Goal: Task Accomplishment & Management: Complete application form

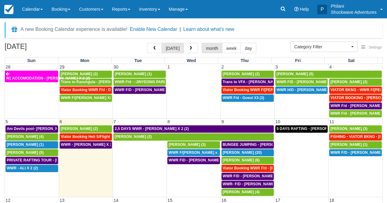
select select
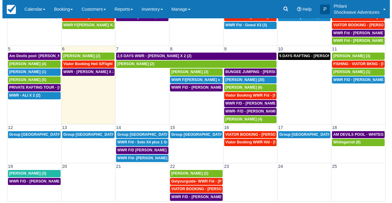
scroll to position [50, 0]
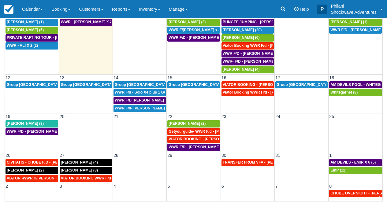
click at [142, 161] on td at bounding box center [140, 171] width 54 height 24
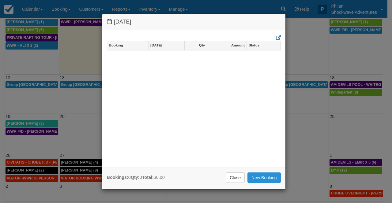
click at [263, 180] on link "New Booking" at bounding box center [263, 178] width 33 height 10
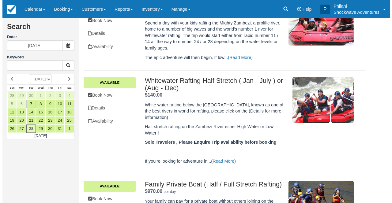
scroll to position [111, 0]
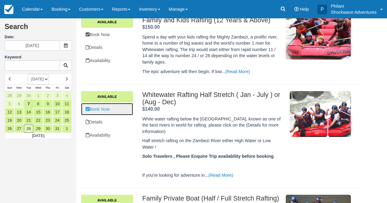
click at [127, 110] on link "Book Now" at bounding box center [107, 109] width 52 height 13
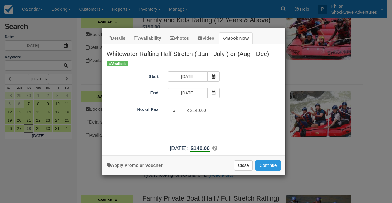
click at [180, 108] on input "2" at bounding box center [177, 110] width 18 height 10
type input "1"
click at [180, 111] on input "1" at bounding box center [177, 110] width 18 height 10
click at [275, 163] on button "Continue" at bounding box center [267, 165] width 25 height 10
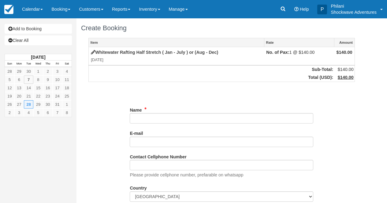
click at [156, 119] on input "Name" at bounding box center [222, 118] width 184 height 10
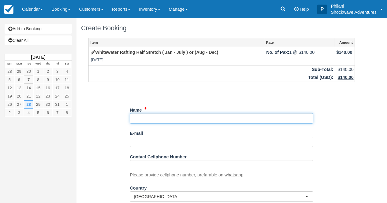
paste input "Dominique Robitaille"
type input "Dominique Robitaille"
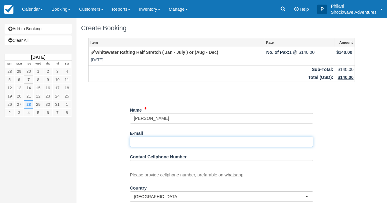
drag, startPoint x: 156, startPoint y: 141, endPoint x: 162, endPoint y: 141, distance: 6.1
click at [156, 141] on input "E-mail" at bounding box center [222, 142] width 184 height 10
paste input "[EMAIL_ADDRESS][DOMAIN_NAME]"
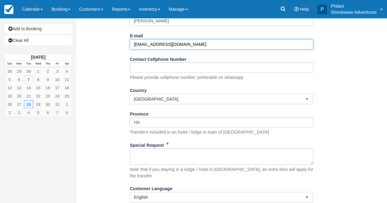
scroll to position [113, 0]
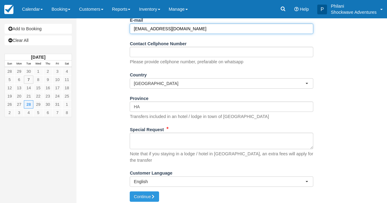
type input "[EMAIL_ADDRESS][DOMAIN_NAME]"
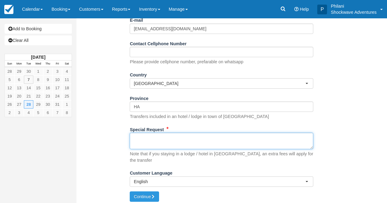
click at [155, 148] on textarea "Special Request" at bounding box center [222, 141] width 184 height 17
paste textarea "Hello Shockwave Adventures, My name is Dominique Robitaille. I will be staying …"
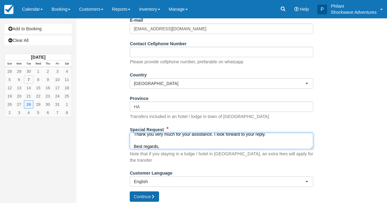
type textarea "Hello Shockwave Adventures, My name is Dominique Robitaille. I will be staying …"
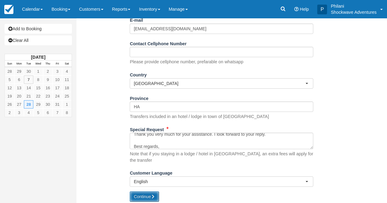
click at [155, 195] on icon "submit" at bounding box center [153, 197] width 4 height 4
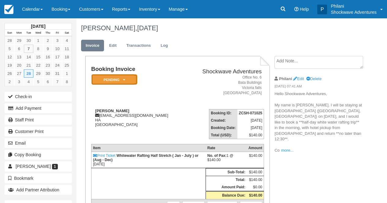
click at [127, 82] on em "Pending" at bounding box center [115, 79] width 46 height 11
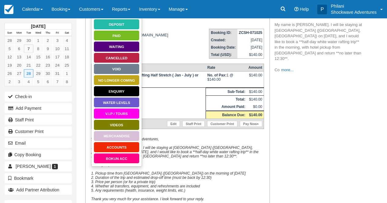
scroll to position [83, 0]
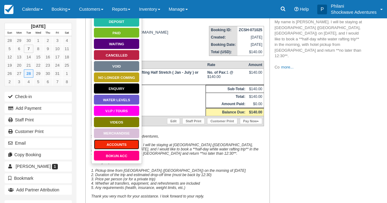
click at [126, 143] on link "ACCOUNTS" at bounding box center [117, 144] width 46 height 11
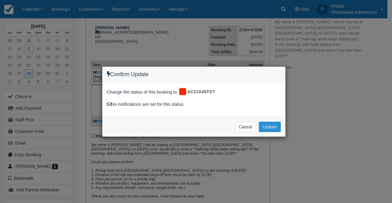
click at [276, 127] on button "Update" at bounding box center [270, 127] width 22 height 10
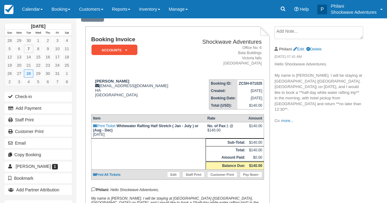
scroll to position [29, 0]
click at [133, 51] on em "ACCOUNTS" at bounding box center [115, 50] width 46 height 11
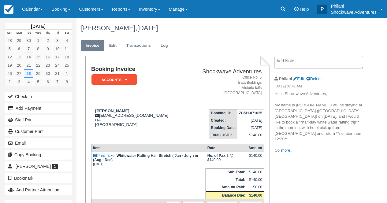
click at [121, 85] on td "Booking Invoice ACCOUNTS   Pending Reserved Deposit Paid Waiting Cancelled Void…" at bounding box center [138, 85] width 94 height 38
click at [128, 80] on em "ACCOUNTS" at bounding box center [115, 79] width 46 height 11
click at [134, 80] on em "ACCOUNTS" at bounding box center [115, 79] width 46 height 11
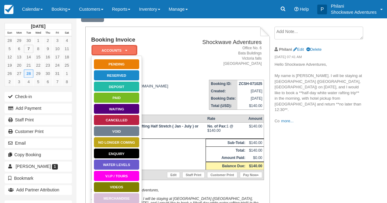
scroll to position [44, 0]
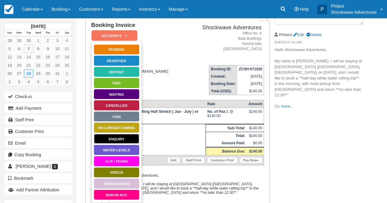
click at [126, 137] on link "Enquiry" at bounding box center [117, 139] width 46 height 11
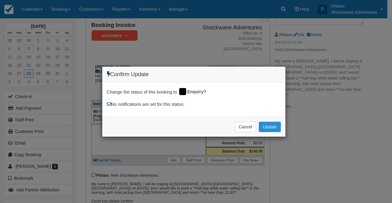
click at [270, 123] on button "Update" at bounding box center [270, 127] width 22 height 10
